Goal: Task Accomplishment & Management: Manage account settings

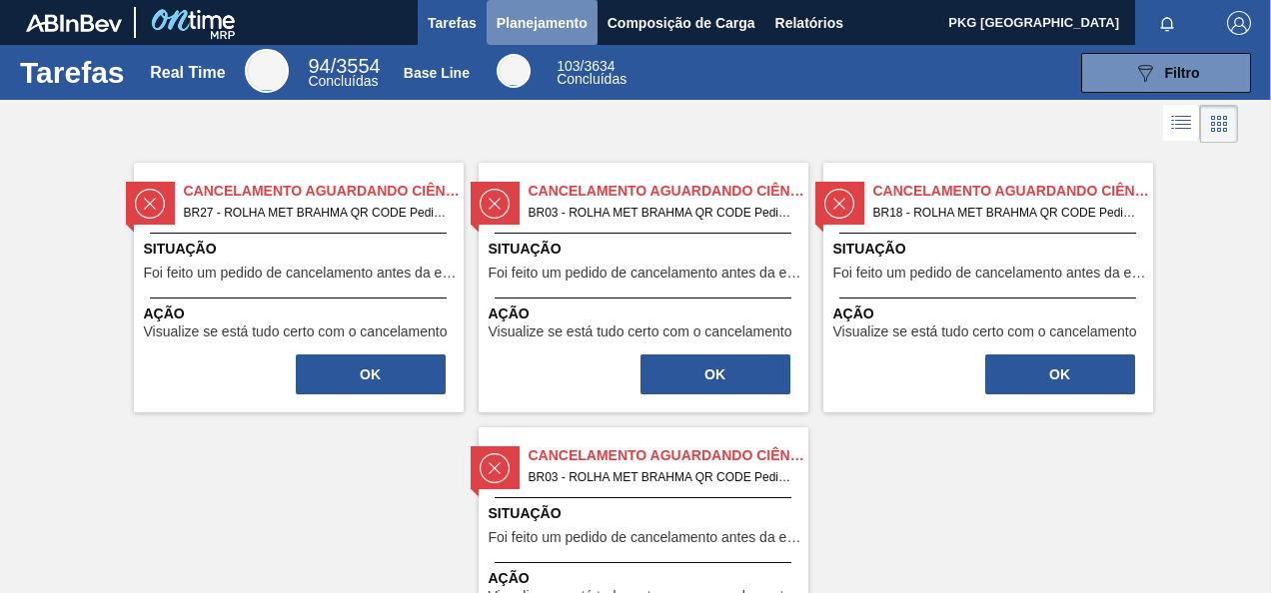
click at [516, 19] on span "Planejamento" at bounding box center [541, 23] width 91 height 24
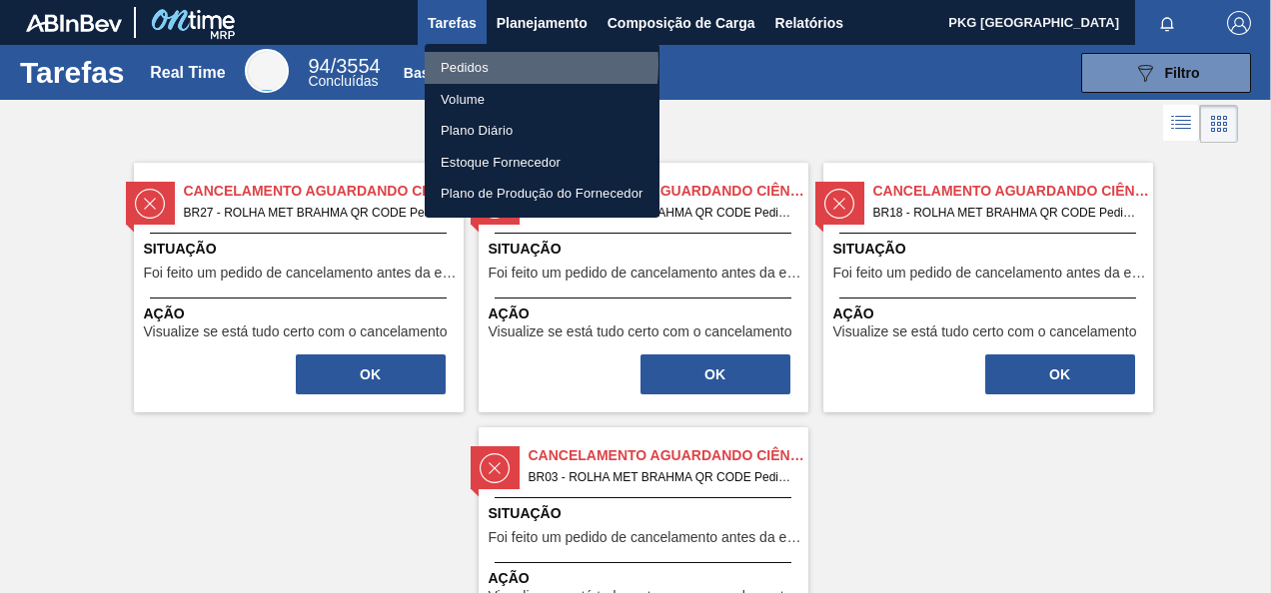
click at [477, 64] on li "Pedidos" at bounding box center [542, 68] width 235 height 32
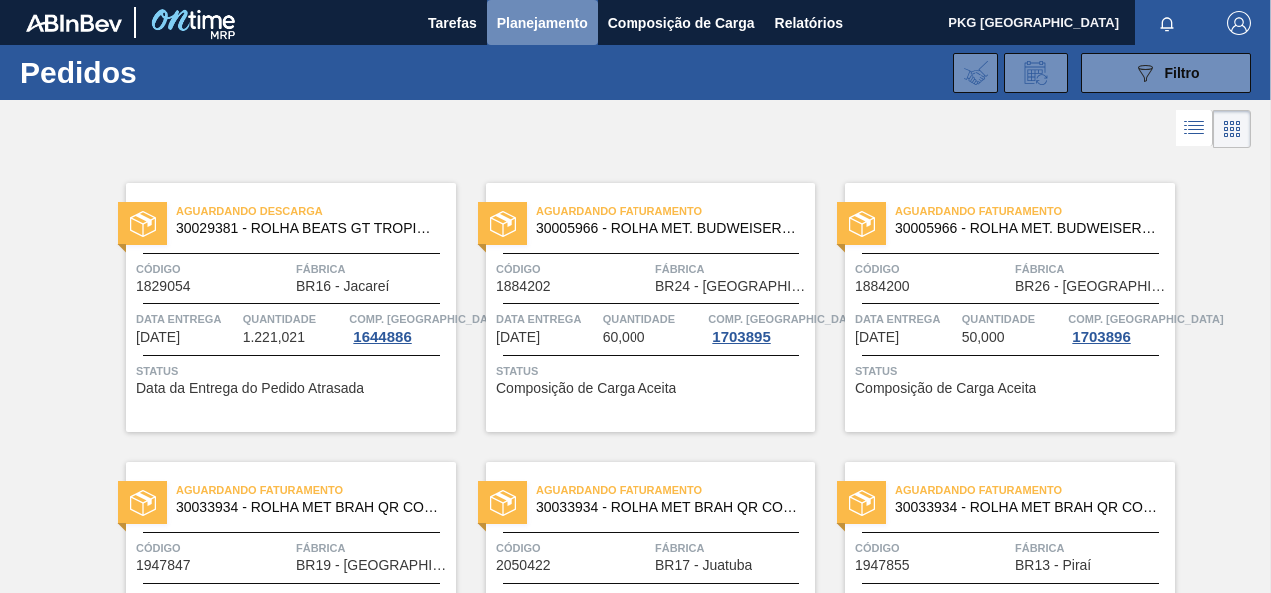
click at [528, 13] on span "Planejamento" at bounding box center [541, 23] width 91 height 24
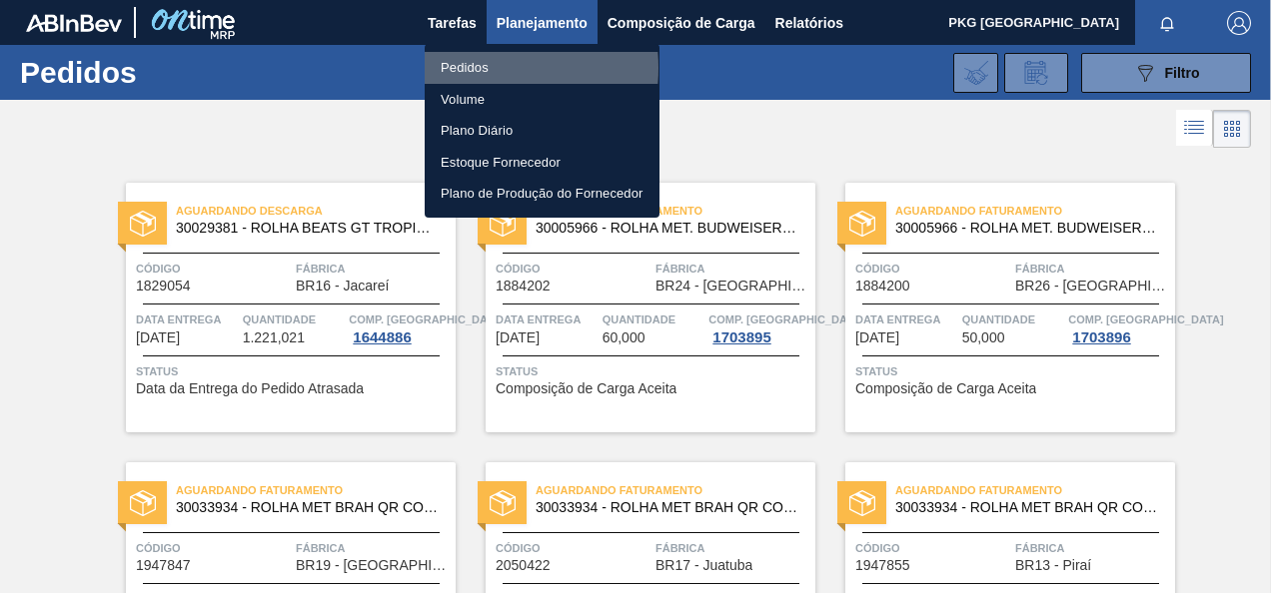
click at [475, 68] on li "Pedidos" at bounding box center [542, 68] width 235 height 32
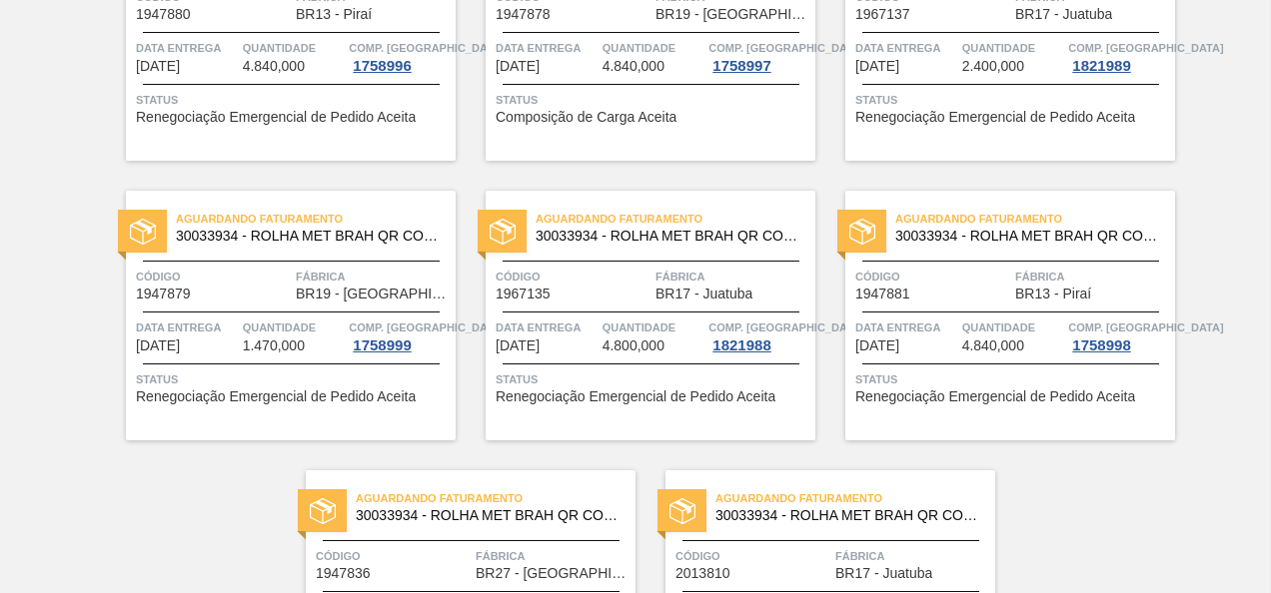
scroll to position [2709, 0]
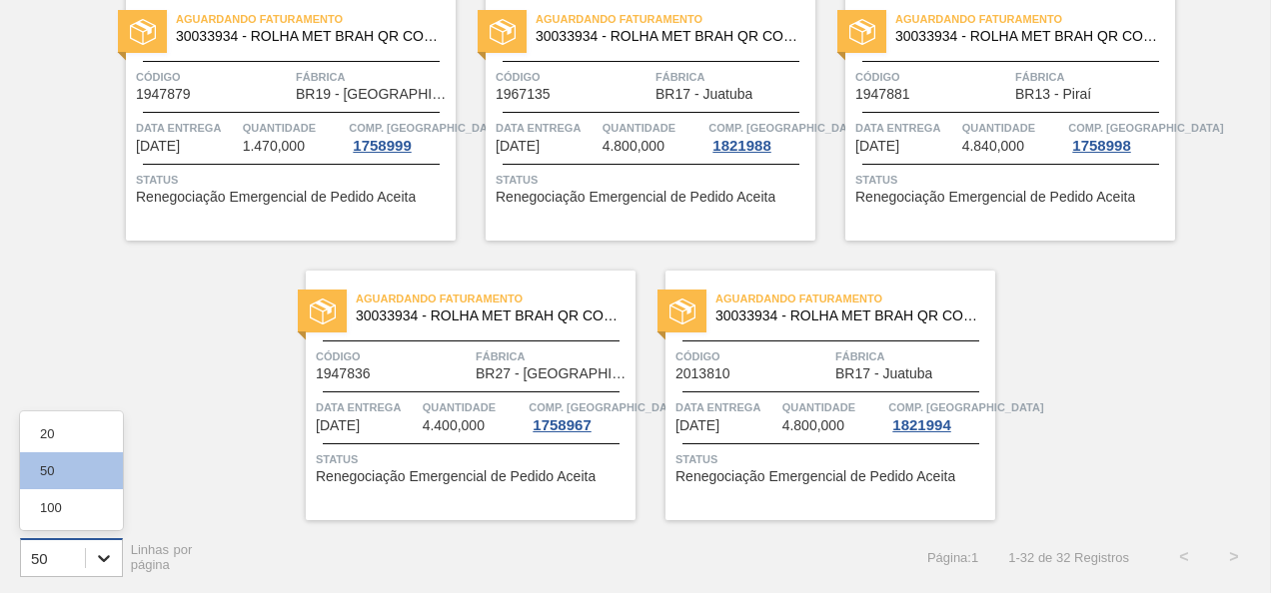
click at [111, 549] on icon at bounding box center [104, 558] width 20 height 20
click at [98, 503] on div "100" at bounding box center [71, 507] width 103 height 37
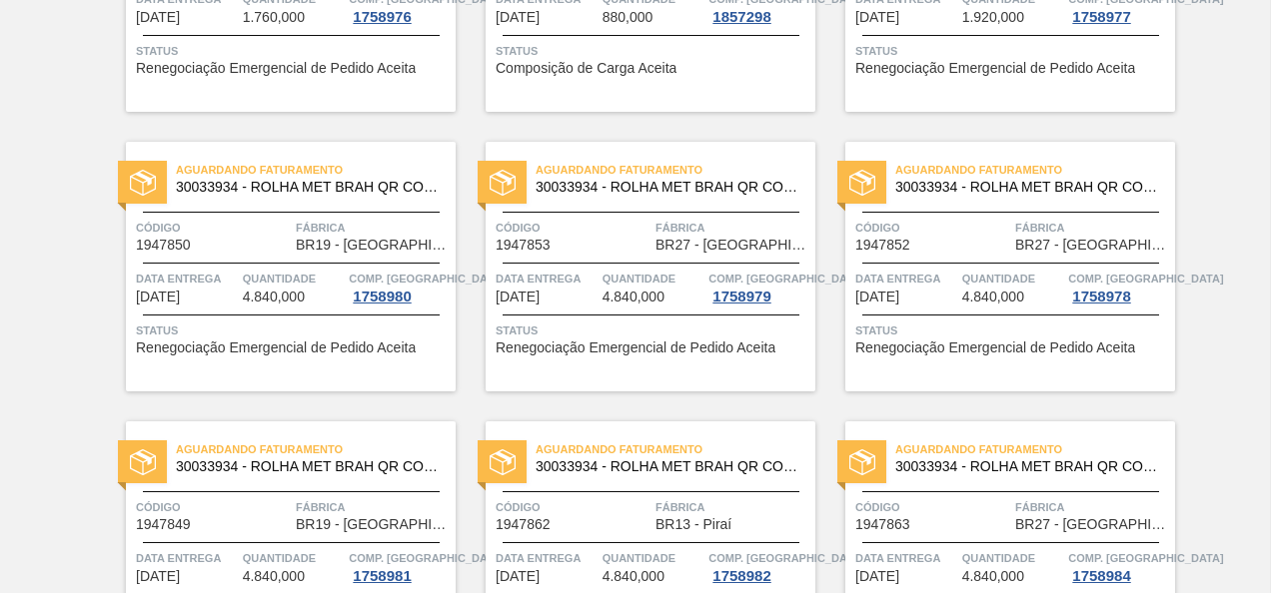
scroll to position [412, 0]
